Goal: Information Seeking & Learning: Learn about a topic

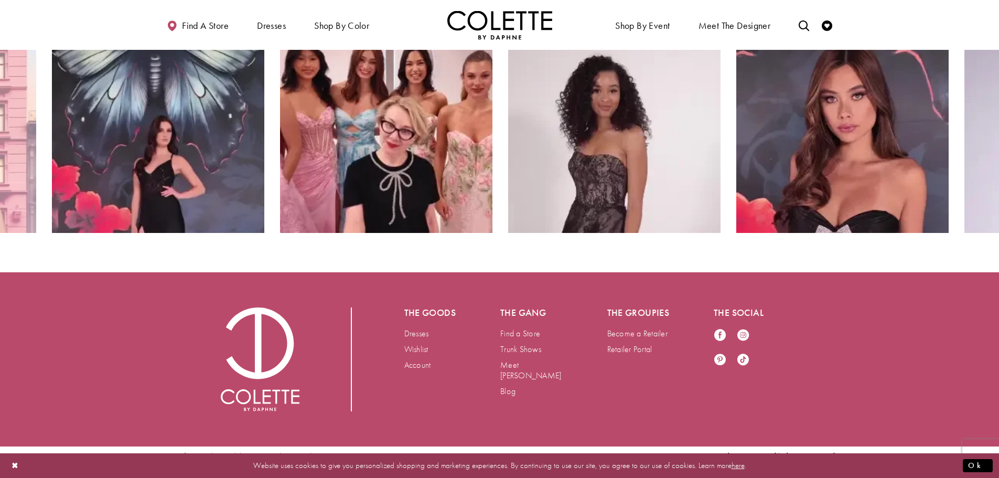
scroll to position [2169, 0]
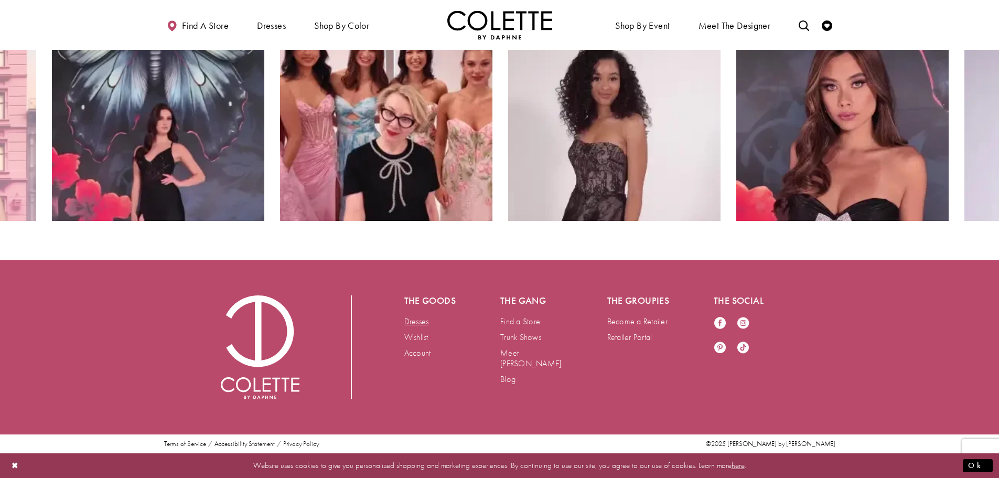
click at [424, 319] on link "Dresses" at bounding box center [416, 321] width 25 height 11
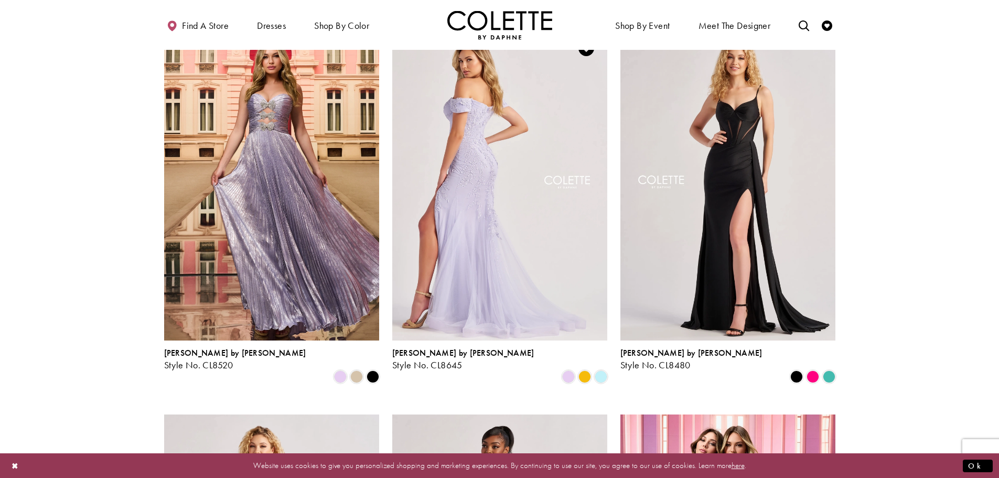
scroll to position [367, 0]
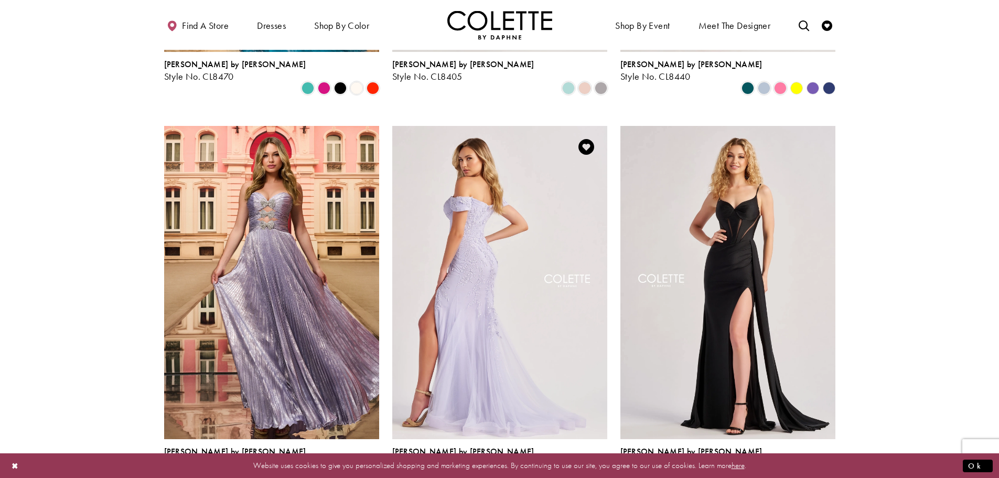
click at [489, 232] on img "Visit Colette by Daphne Style No. CL8645 Page" at bounding box center [499, 282] width 215 height 312
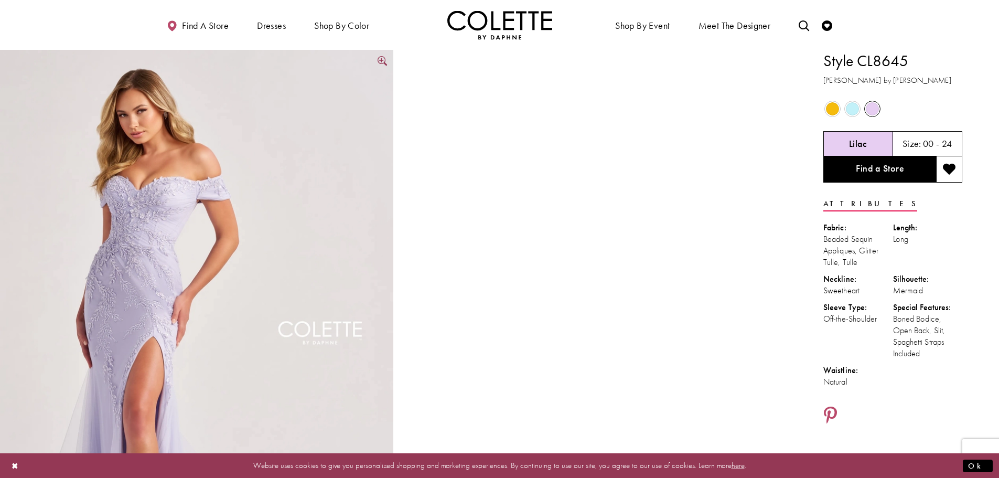
click at [274, 244] on img "Full size Style CL8645 Colette by Daphne #0 default Lilac frontface vertical pi…" at bounding box center [196, 345] width 393 height 590
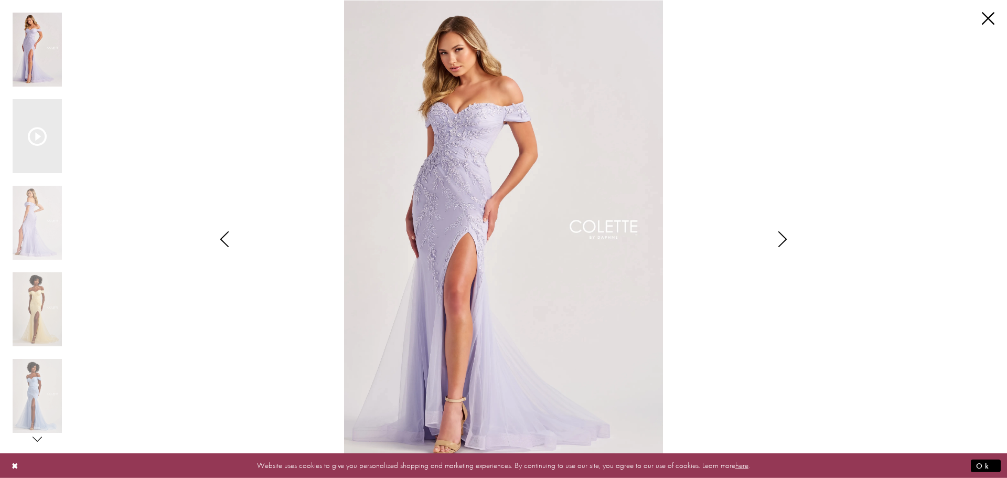
click at [785, 237] on icon "Style CL8645 Colette by Daphne Views dialog" at bounding box center [782, 239] width 26 height 16
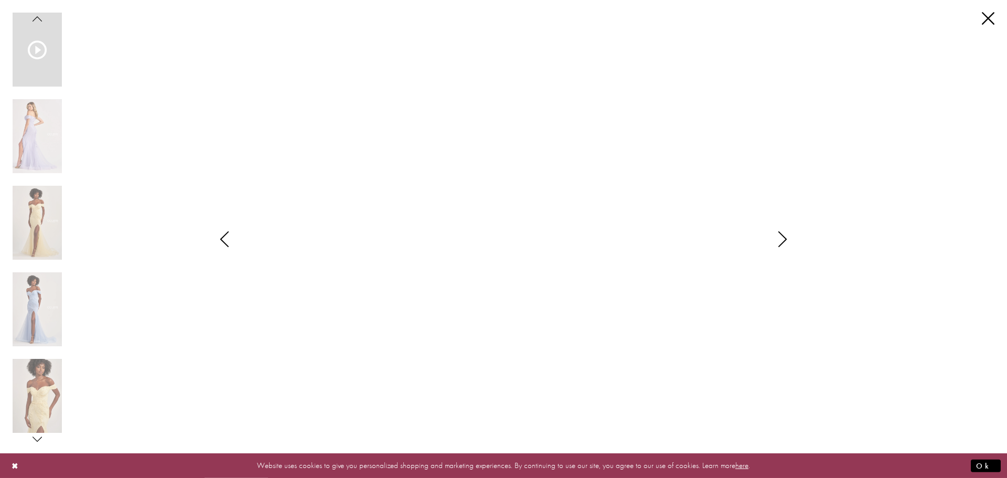
click at [785, 238] on icon "Style CL8645 Colette by Daphne Views dialog" at bounding box center [782, 239] width 26 height 16
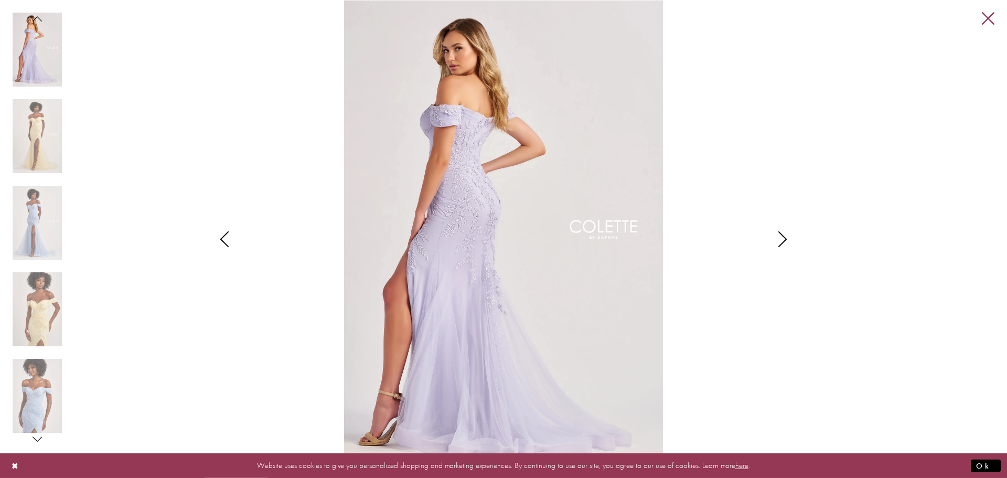
click at [993, 16] on link "Close" at bounding box center [987, 19] width 13 height 13
